Goal: Task Accomplishment & Management: Manage account settings

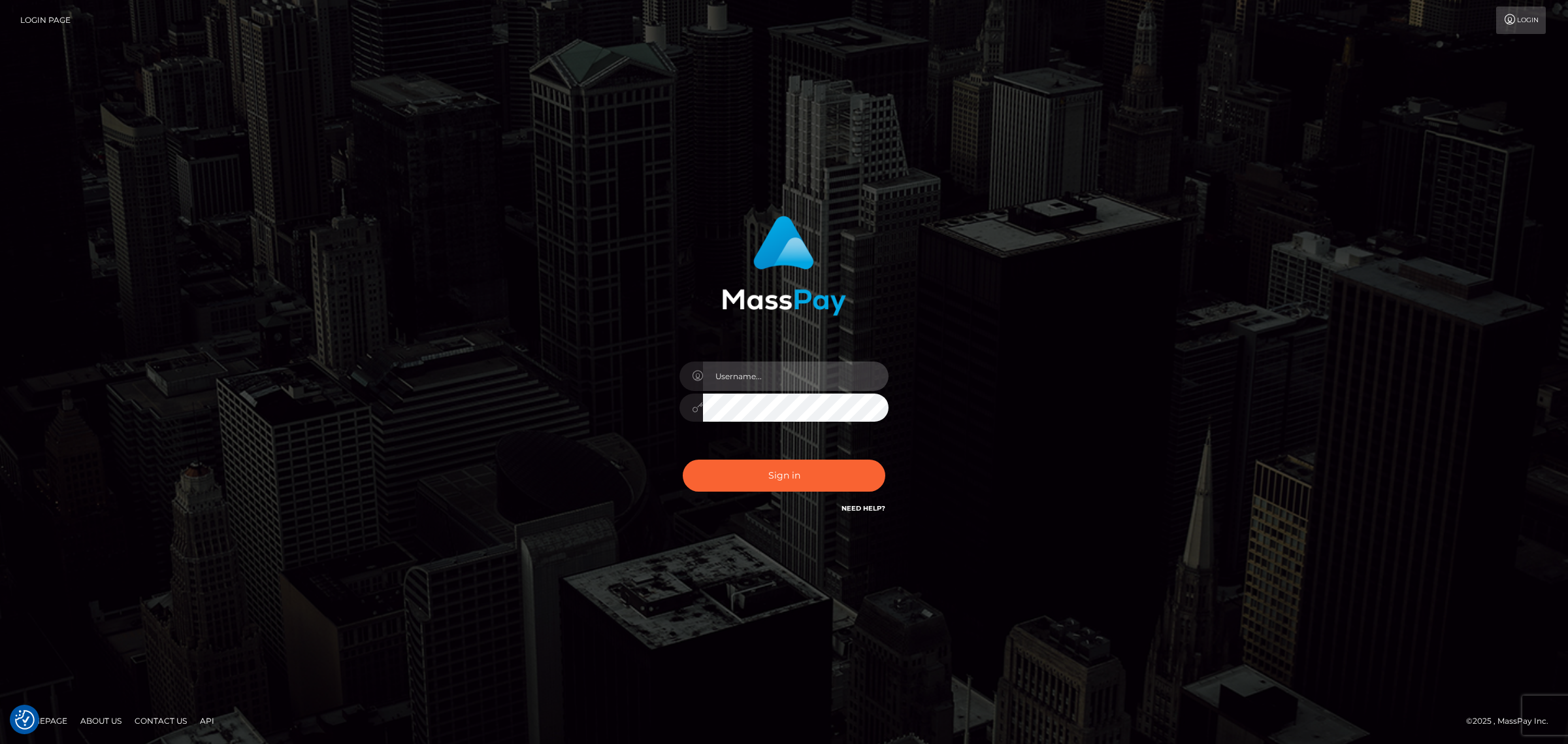
click at [741, 377] on input "text" at bounding box center [796, 376] width 185 height 29
type input "gunjan.k"
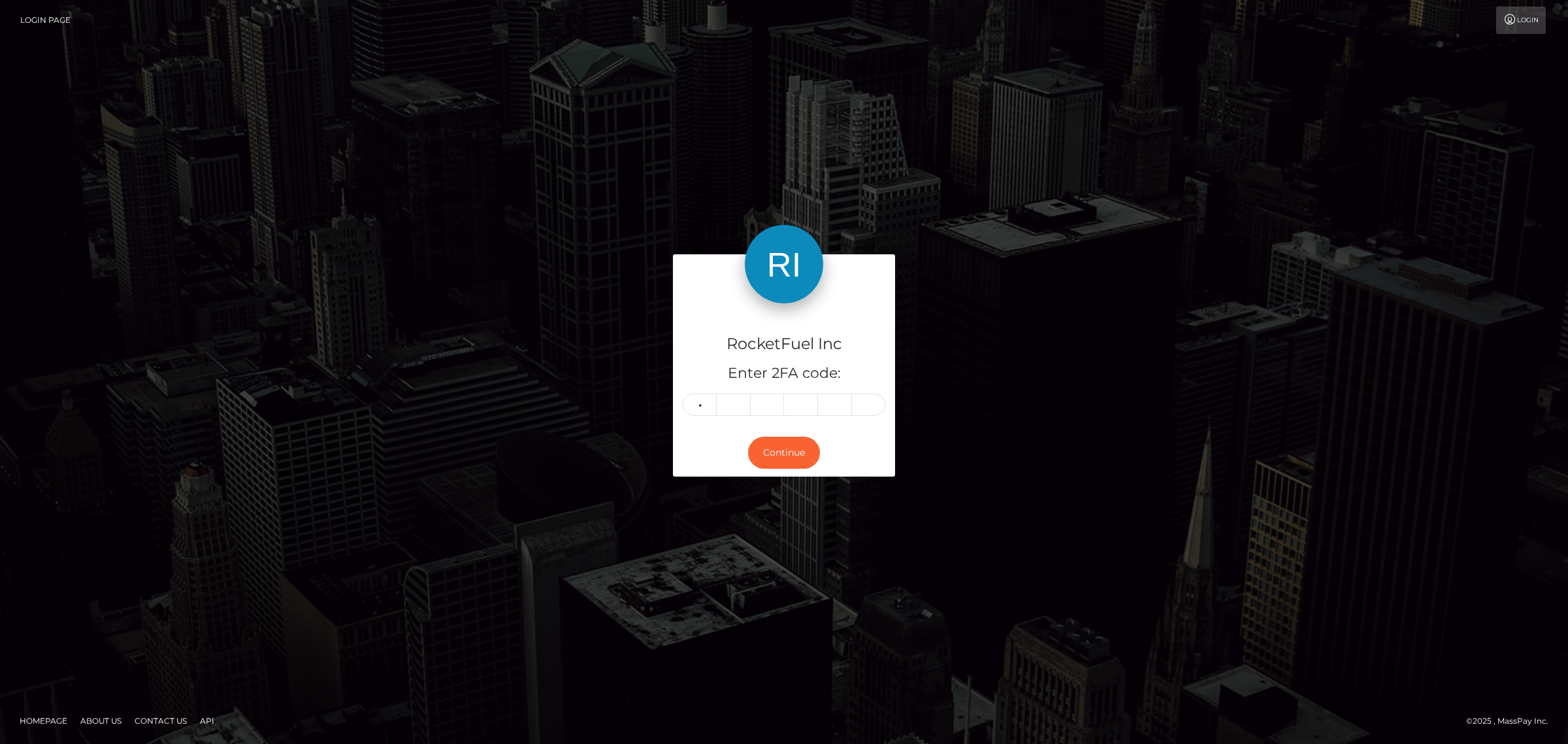
type input "7"
type input "3"
type input "5"
type input "9"
type input "6"
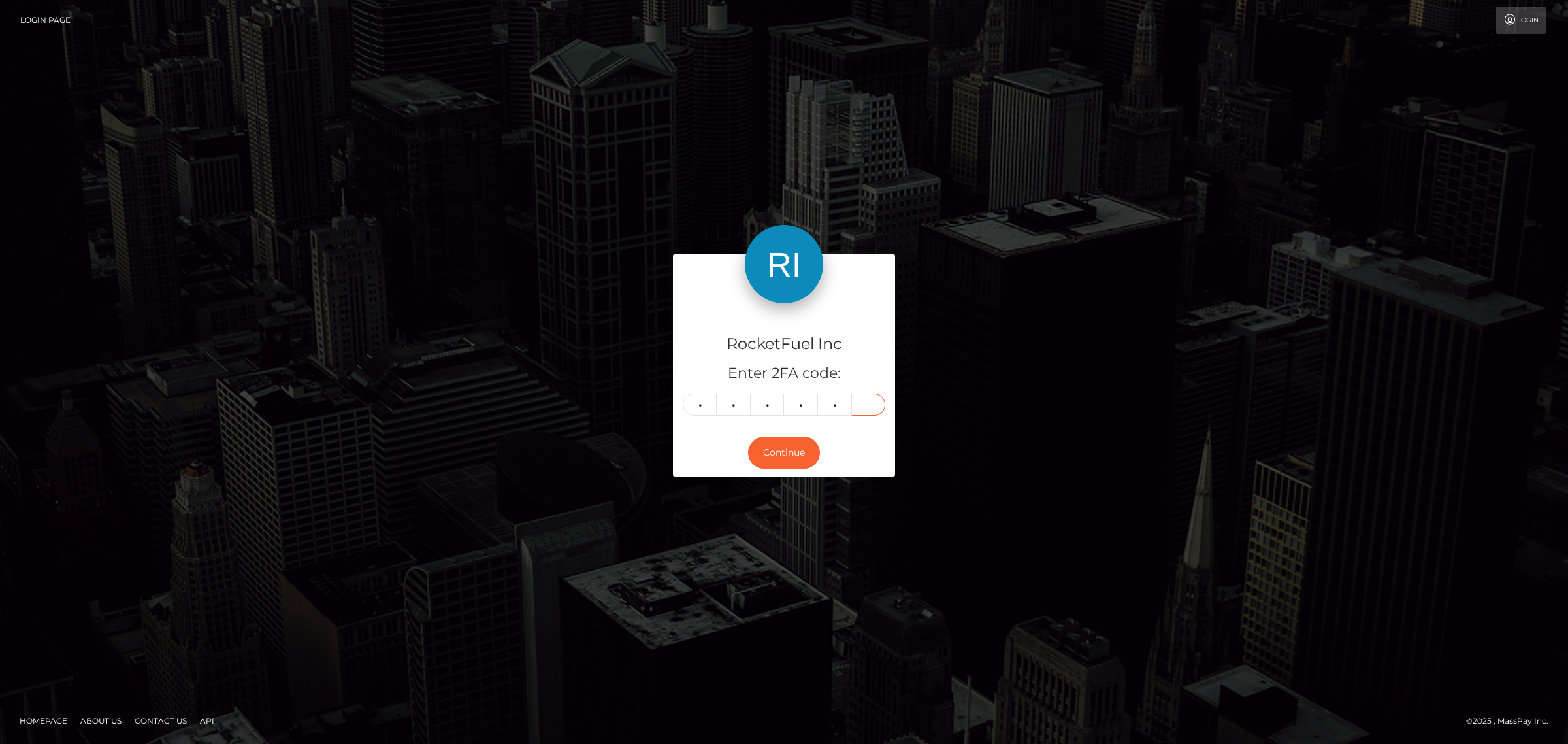
type input "3"
